Goal: Find contact information: Find contact information

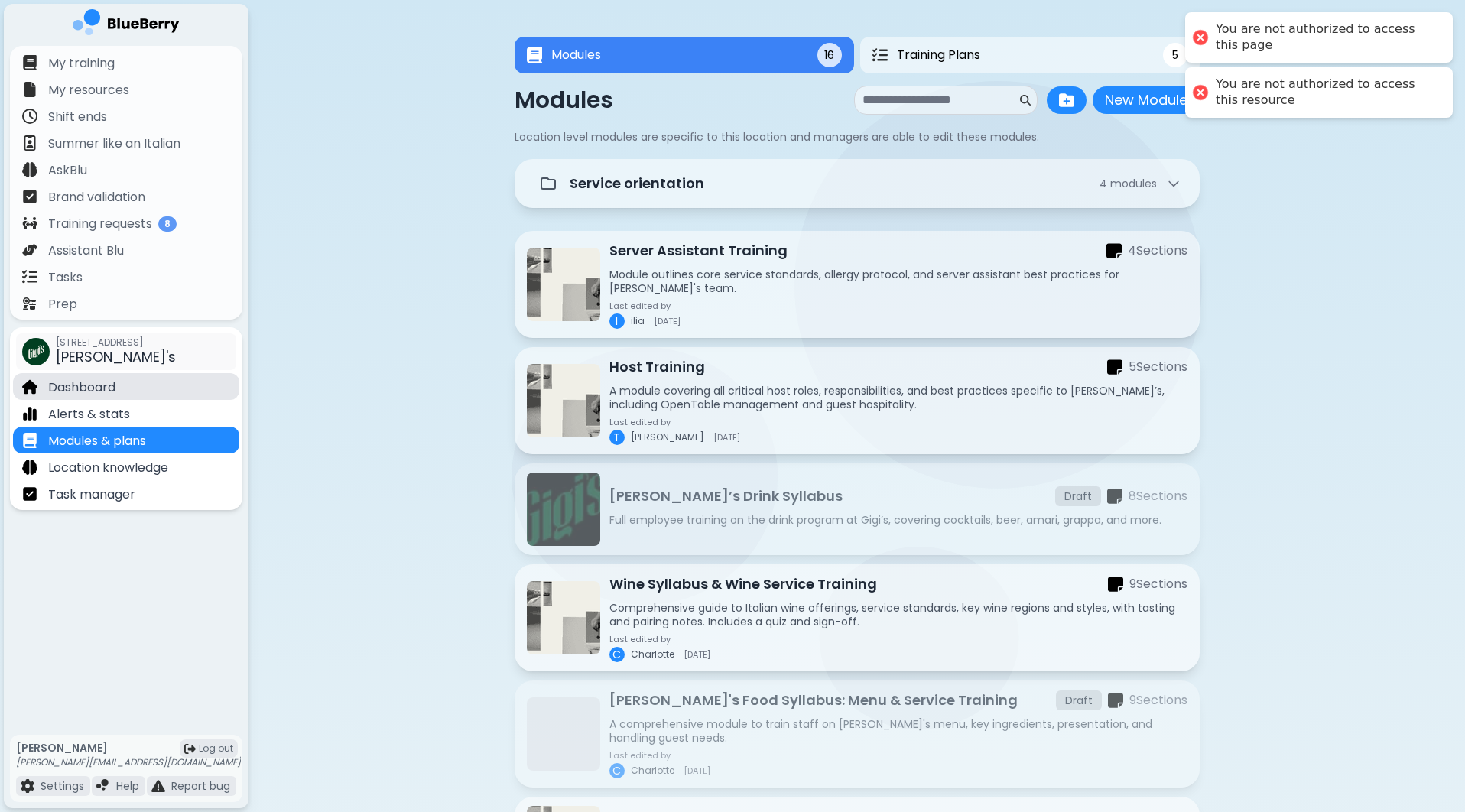
click at [113, 385] on p "Dashboard" at bounding box center [82, 387] width 67 height 18
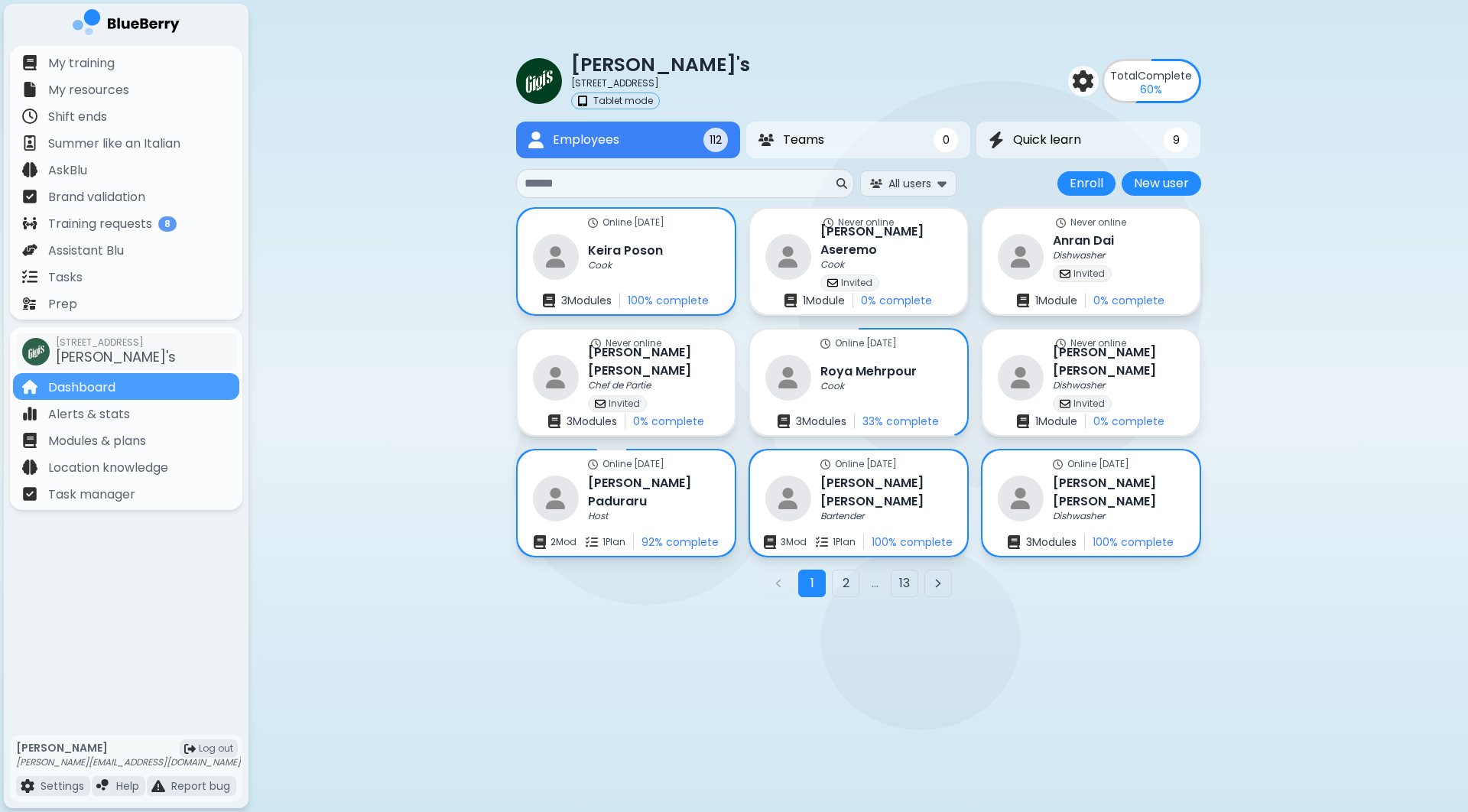
click at [627, 182] on input at bounding box center [678, 183] width 309 height 18
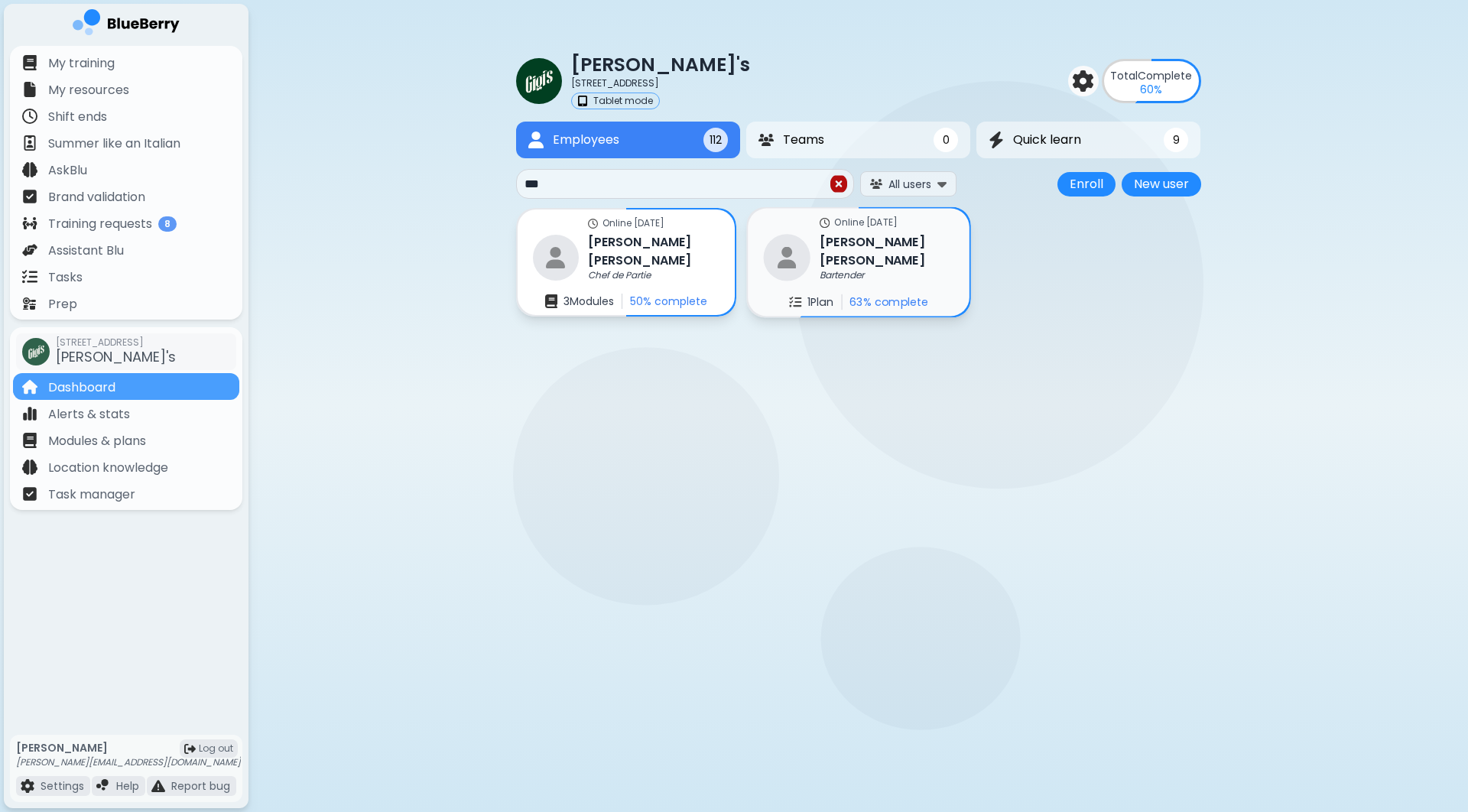
type input "***"
click at [836, 227] on p "Online [DATE]" at bounding box center [866, 221] width 64 height 12
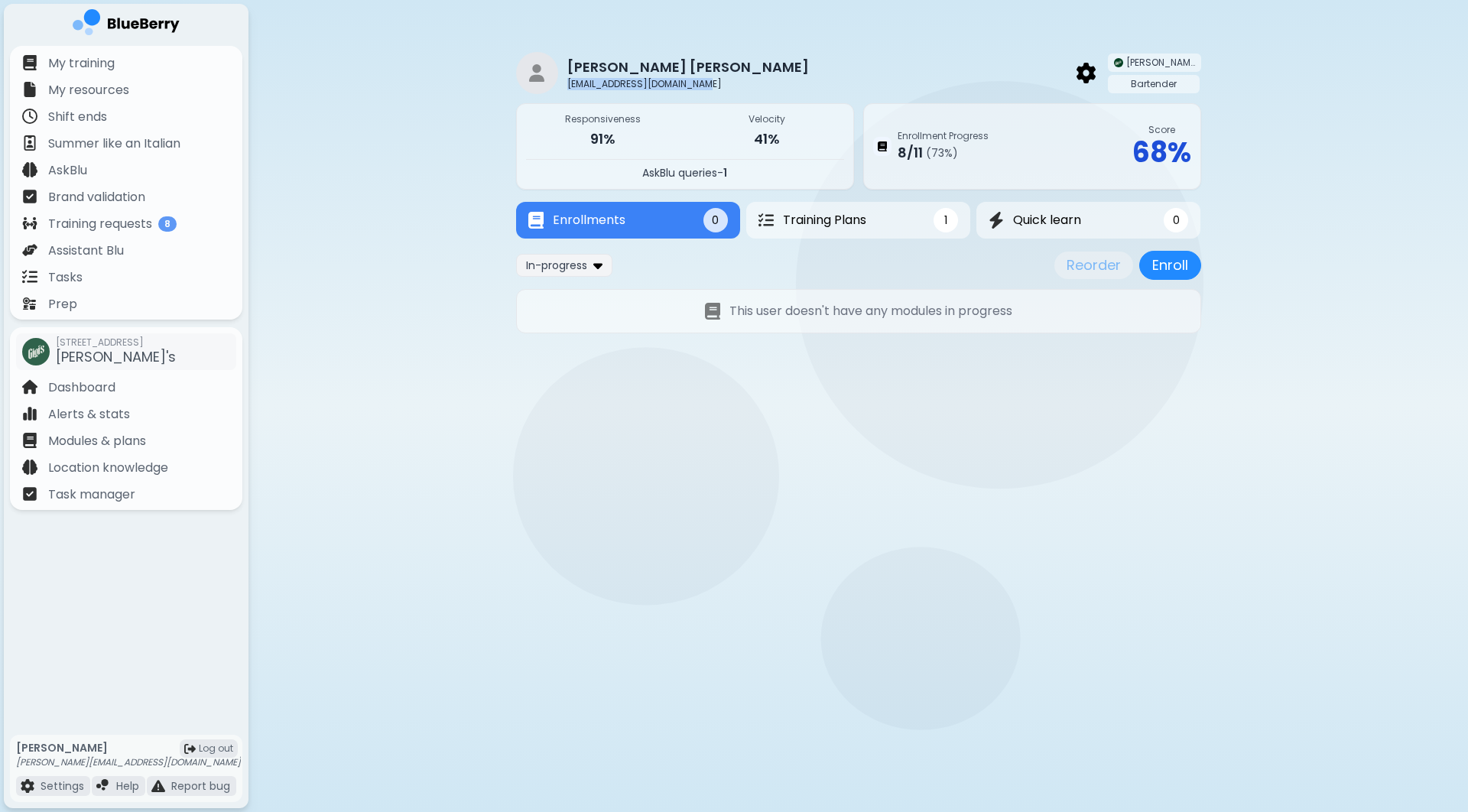
drag, startPoint x: 711, startPoint y: 87, endPoint x: 563, endPoint y: 86, distance: 148.0
click at [563, 86] on div "[PERSON_NAME] [EMAIL_ADDRESS][DOMAIN_NAME] [PERSON_NAME]'s Bartender" at bounding box center [858, 73] width 685 height 42
copy p "[EMAIL_ADDRESS][DOMAIN_NAME]"
